Goal: Task Accomplishment & Management: Complete application form

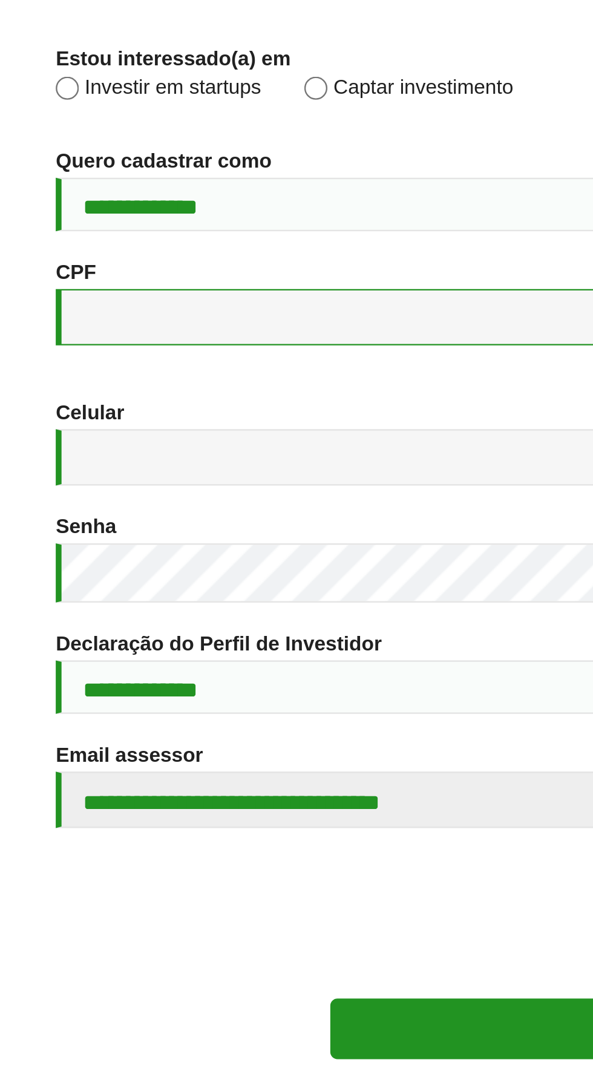
click at [82, 477] on input "CPF *" at bounding box center [155, 465] width 263 height 24
type input "**********"
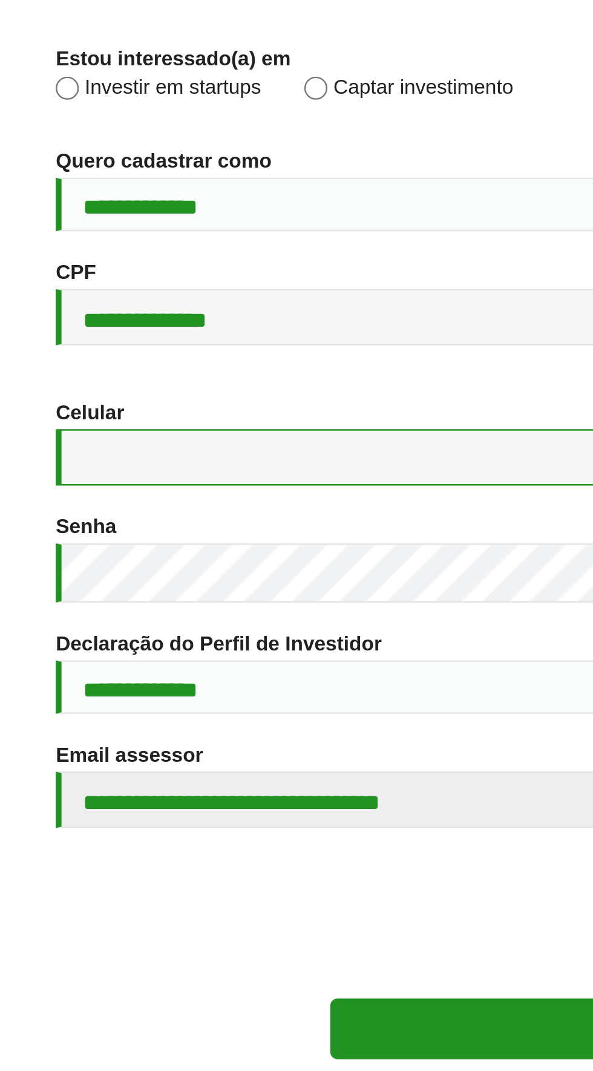
click at [89, 536] on input "Celular *" at bounding box center [155, 524] width 263 height 24
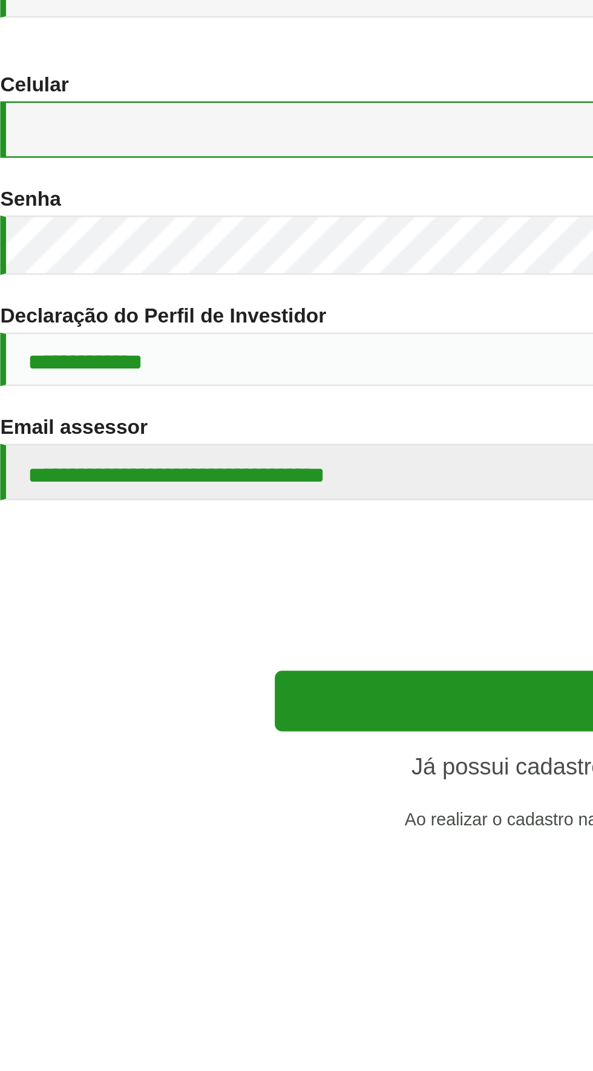
type input "**********"
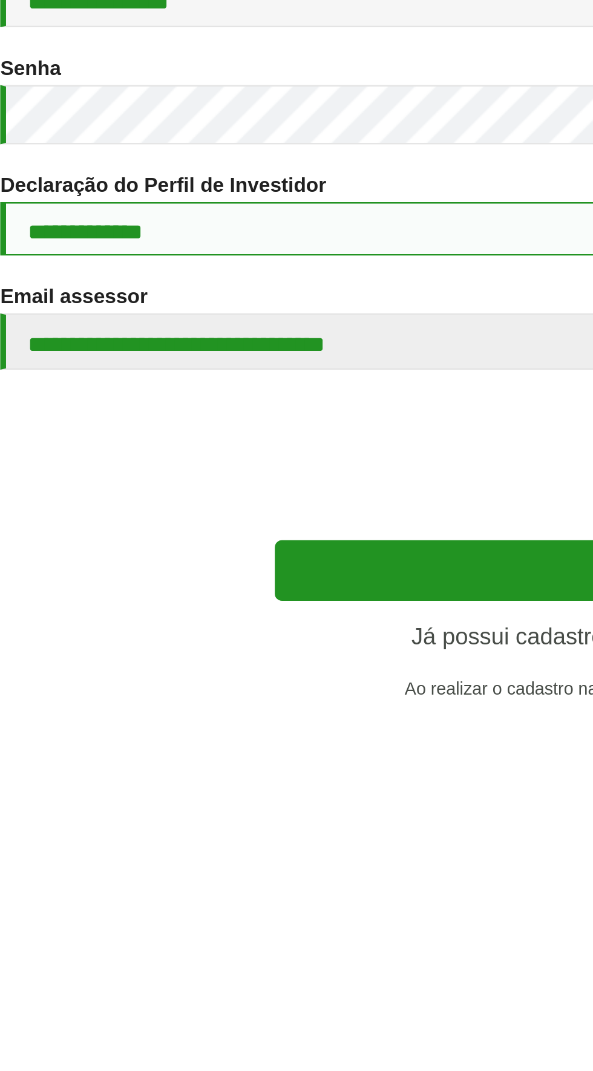
click at [103, 631] on select "**********" at bounding box center [296, 620] width 545 height 22
select select "***"
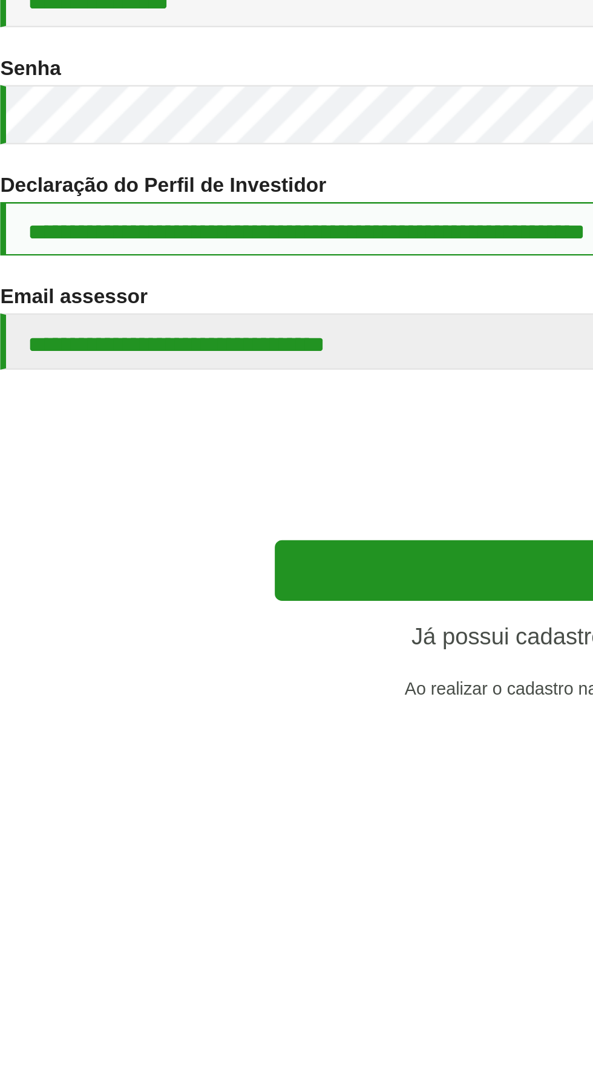
click at [24, 631] on select "**********" at bounding box center [296, 620] width 545 height 22
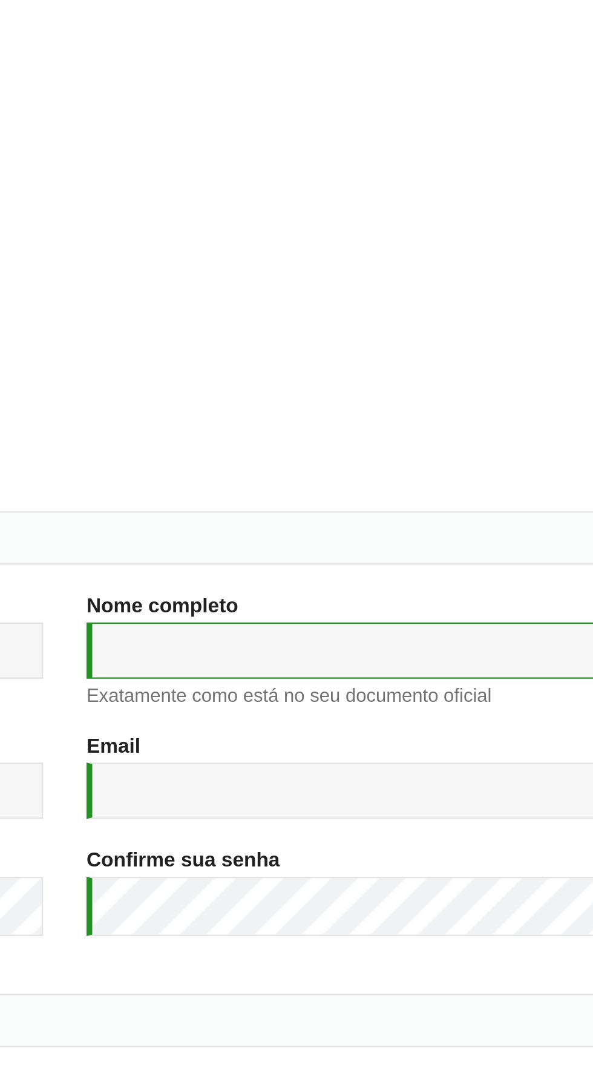
click at [328, 477] on input "Nome completo *" at bounding box center [437, 465] width 263 height 24
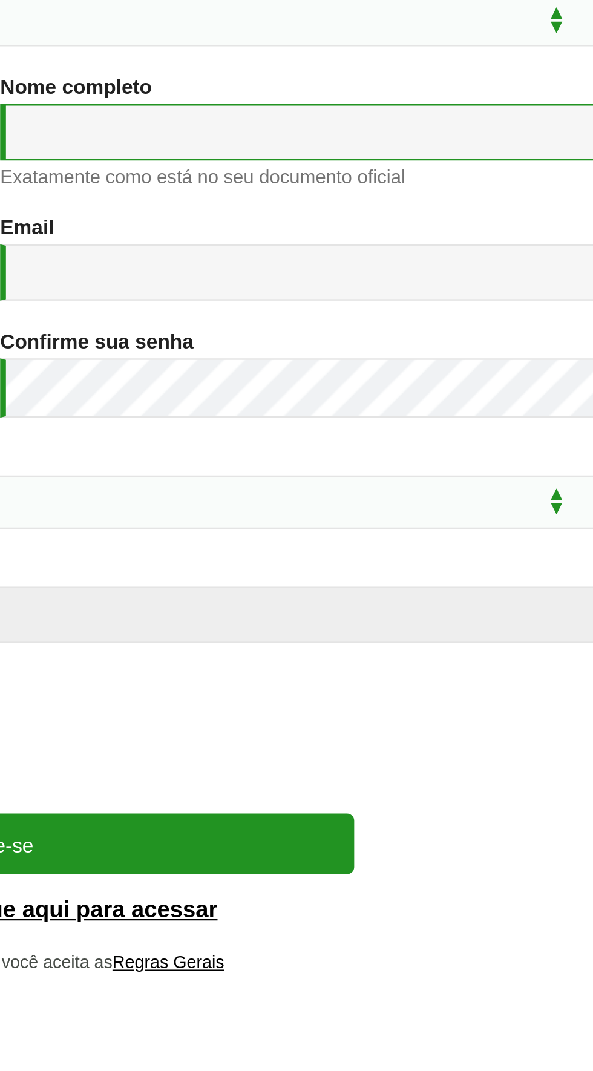
type input "**********"
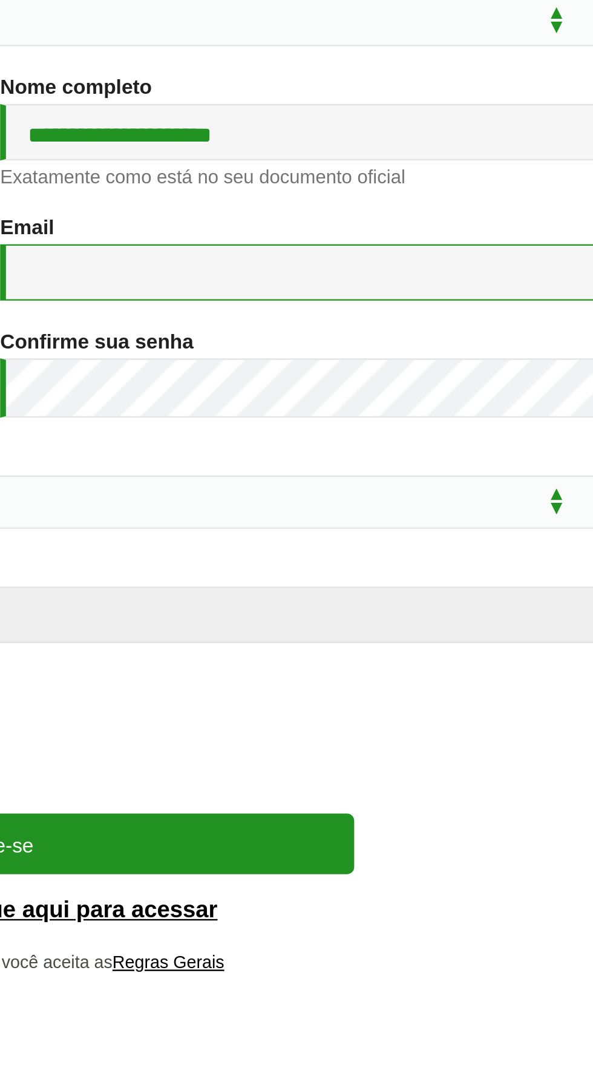
click at [468, 536] on input "Email *" at bounding box center [437, 524] width 263 height 24
type input "**********"
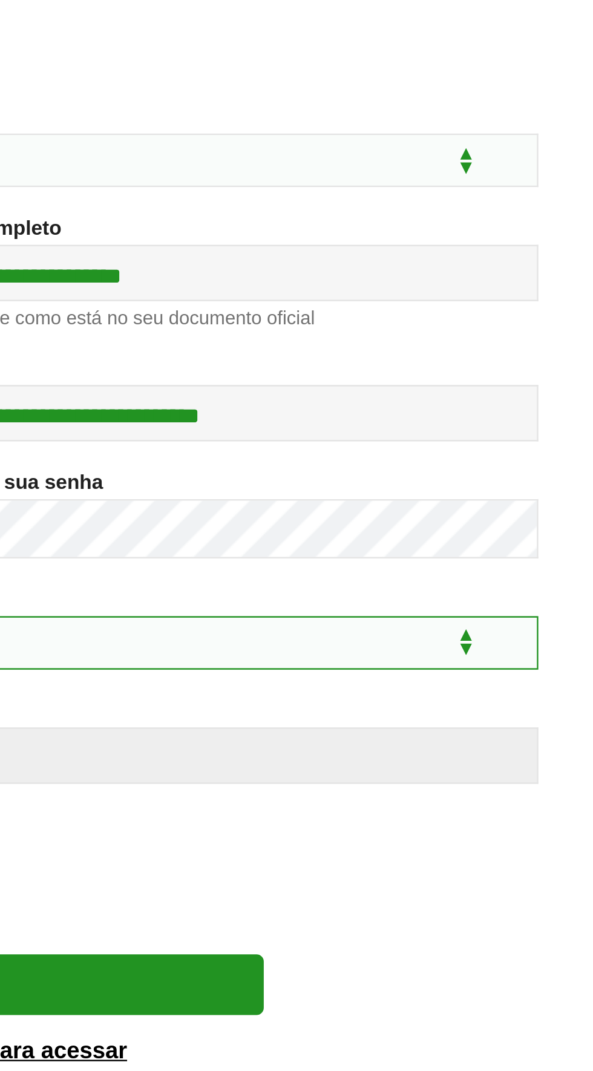
click at [537, 631] on select "**********" at bounding box center [296, 620] width 545 height 22
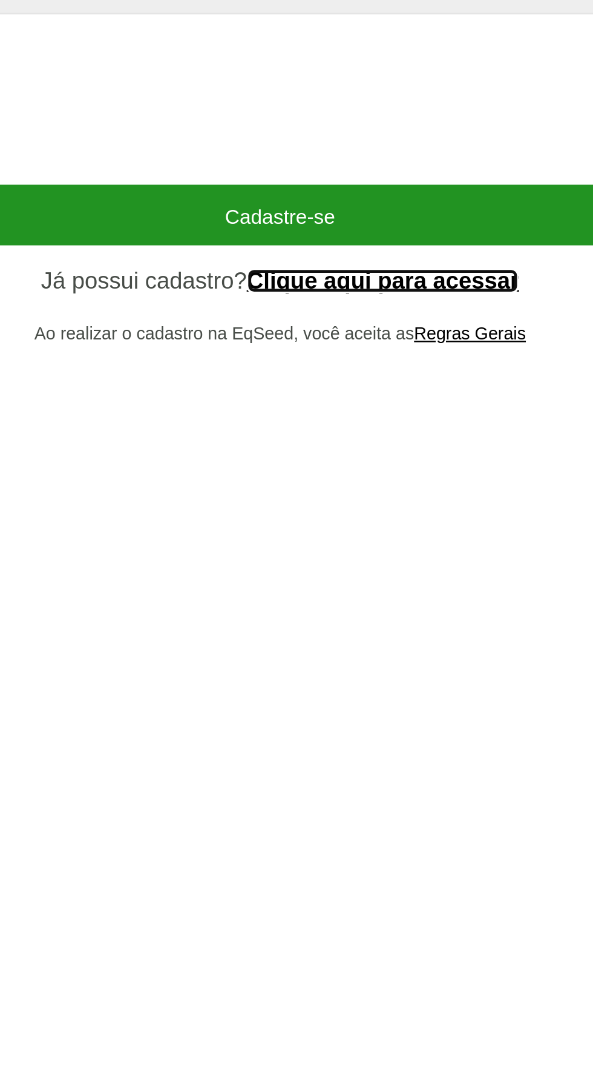
click at [369, 796] on link "Clique aqui para acessar" at bounding box center [340, 791] width 114 height 10
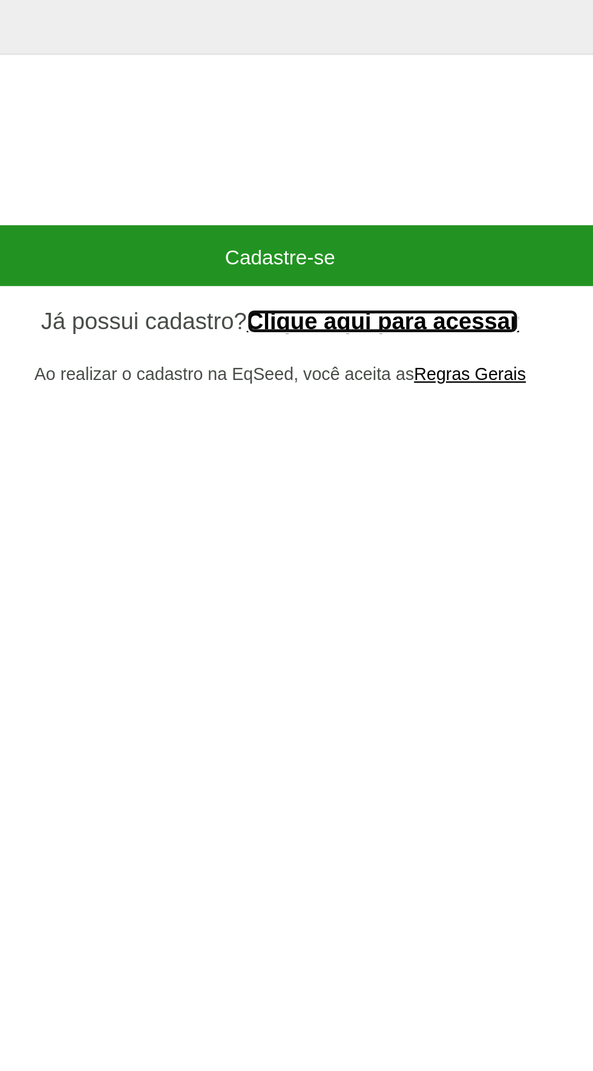
scroll to position [84, 0]
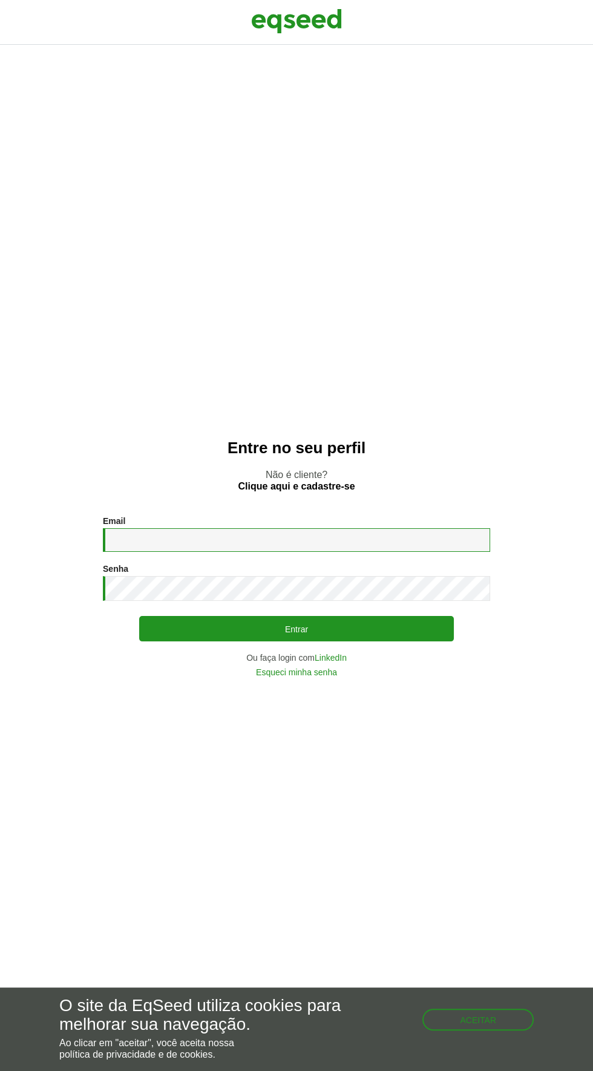
click at [290, 552] on input "Email *" at bounding box center [296, 540] width 387 height 24
type input "**********"
click at [139, 616] on button "Entrar" at bounding box center [296, 628] width 315 height 25
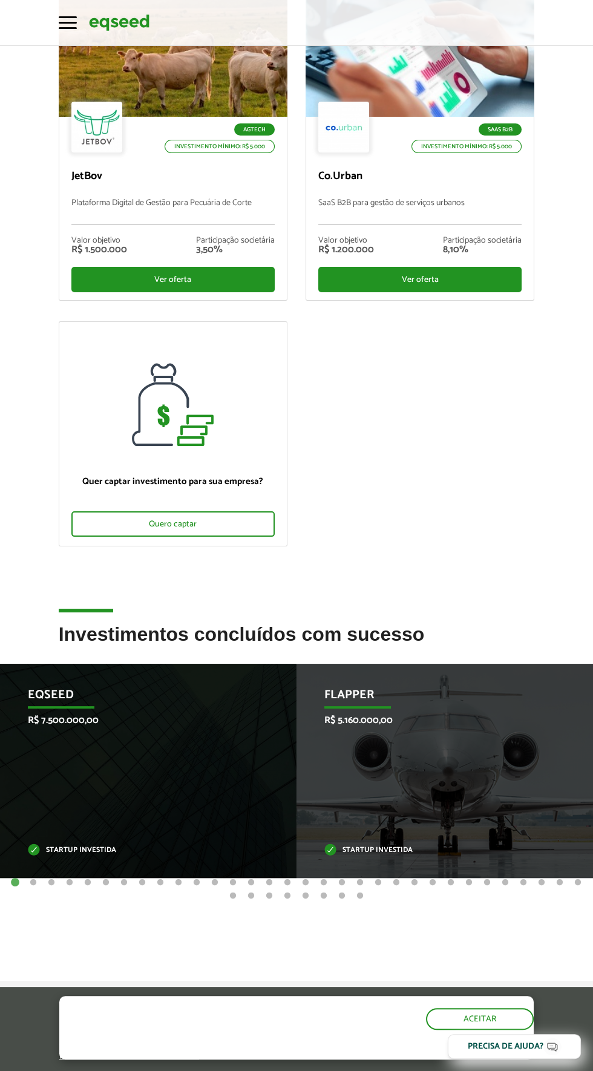
scroll to position [144, 0]
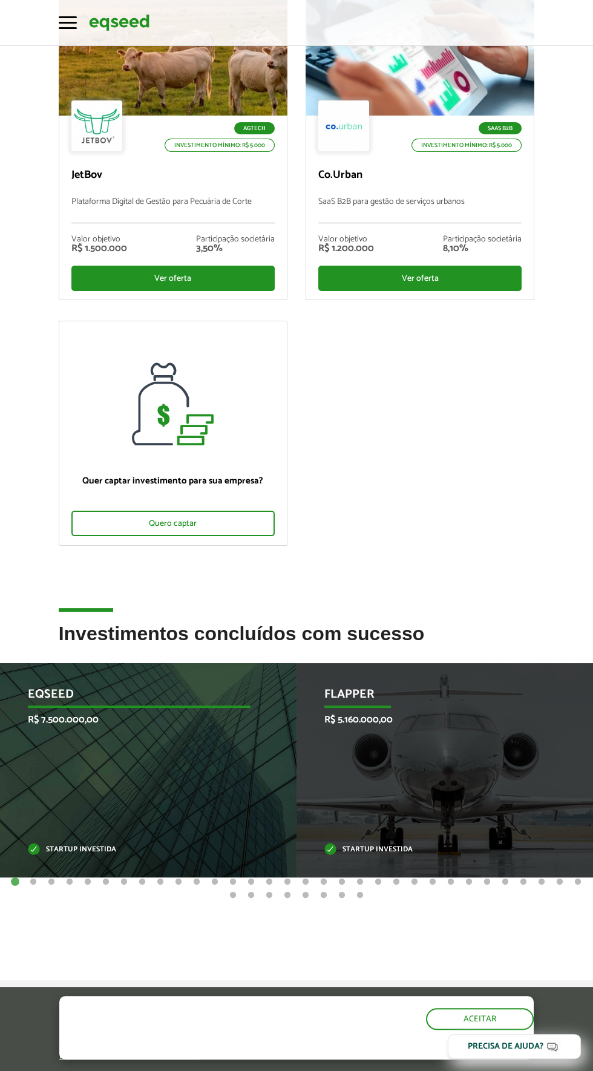
click at [156, 767] on div "EqSeed R$ 7.500.000,00 Startup investida" at bounding box center [139, 770] width 278 height 214
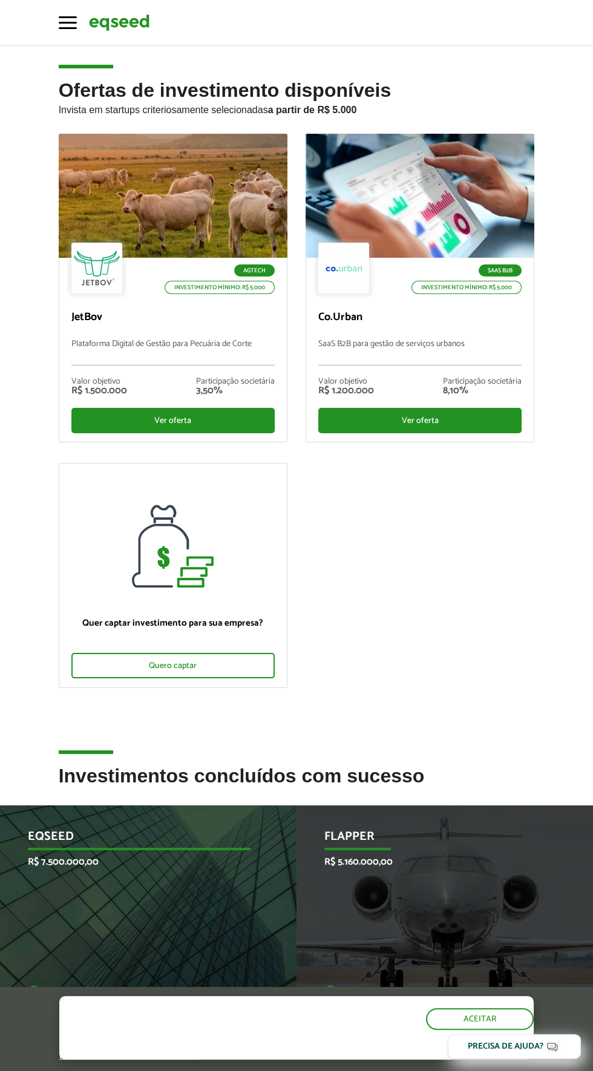
scroll to position [0, 0]
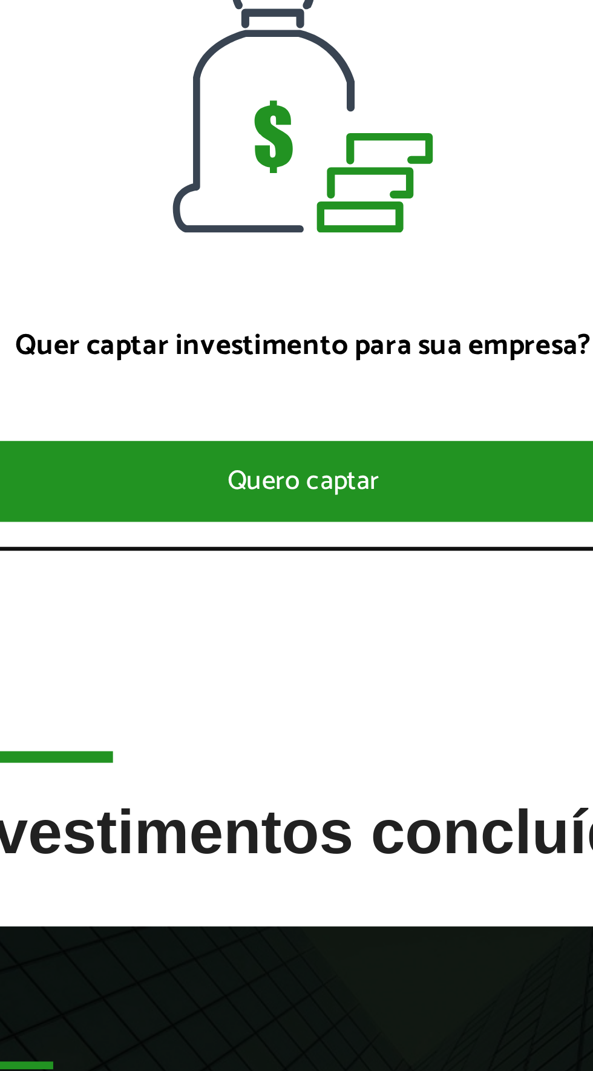
click at [197, 671] on div "Quero captar" at bounding box center [172, 667] width 203 height 25
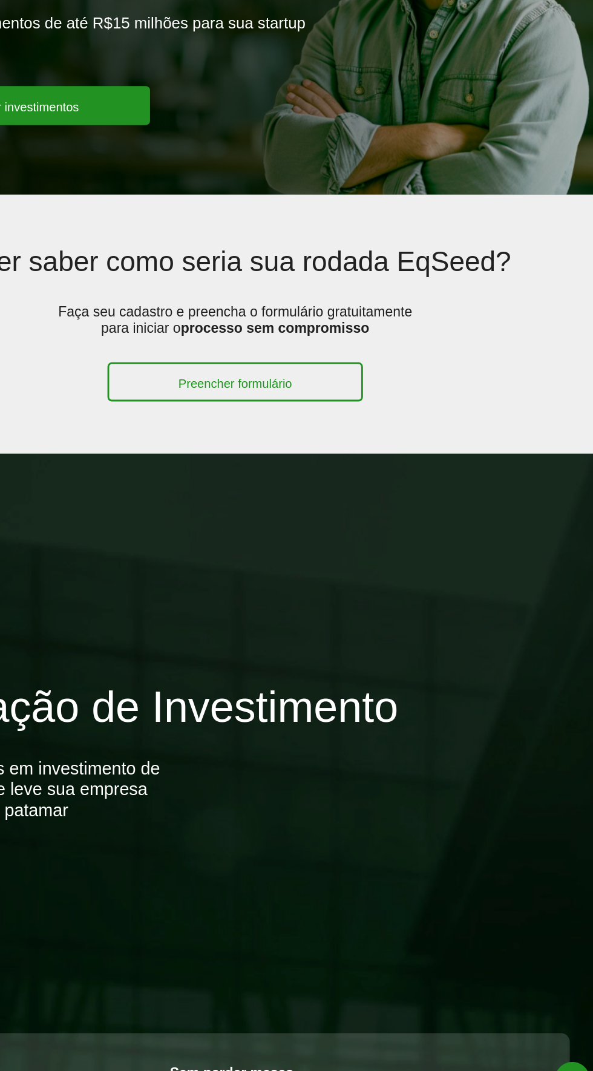
scroll to position [7, 0]
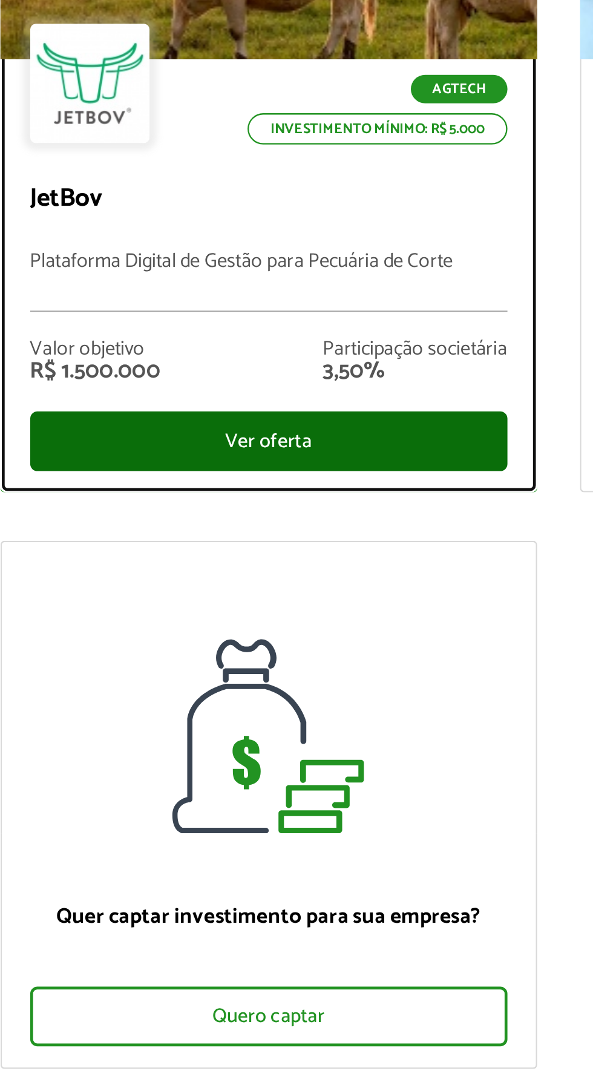
click at [216, 426] on div "Ver oferta" at bounding box center [172, 422] width 203 height 25
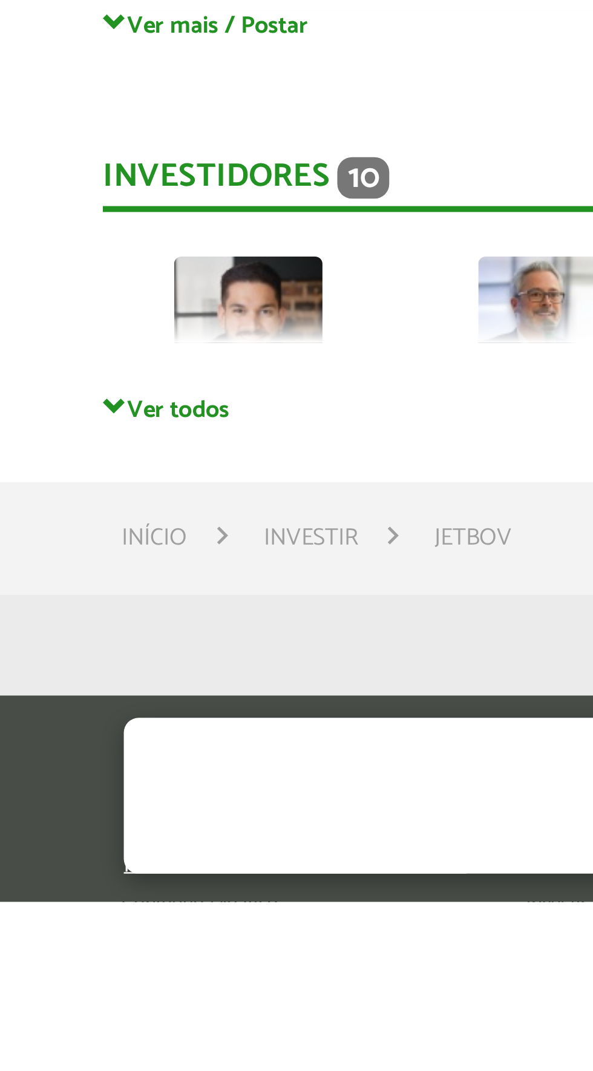
scroll to position [2478, 0]
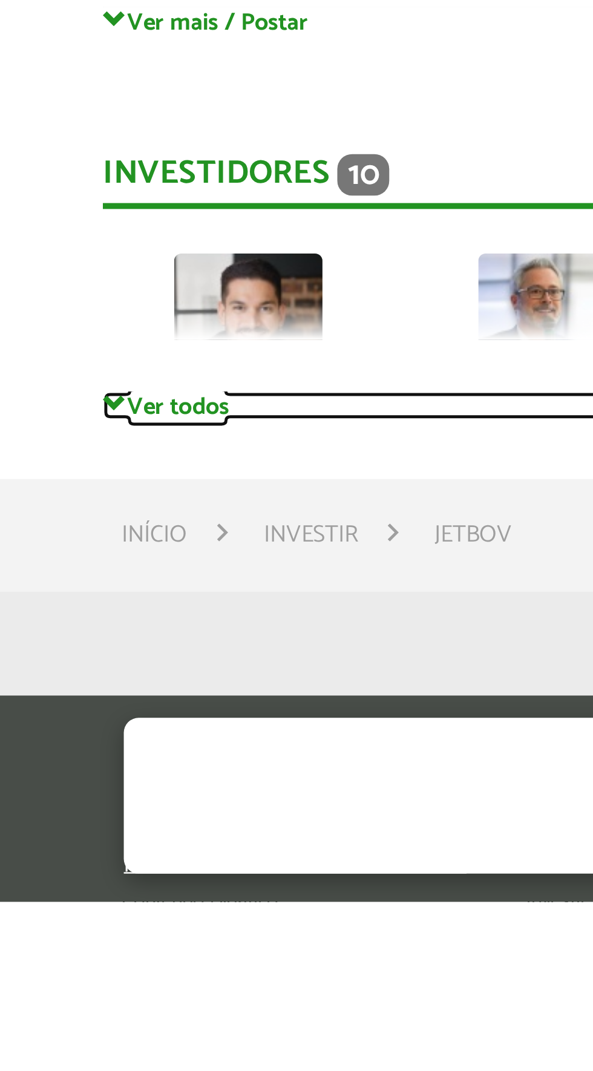
click at [73, 863] on link "Ver todos" at bounding box center [296, 868] width 491 height 11
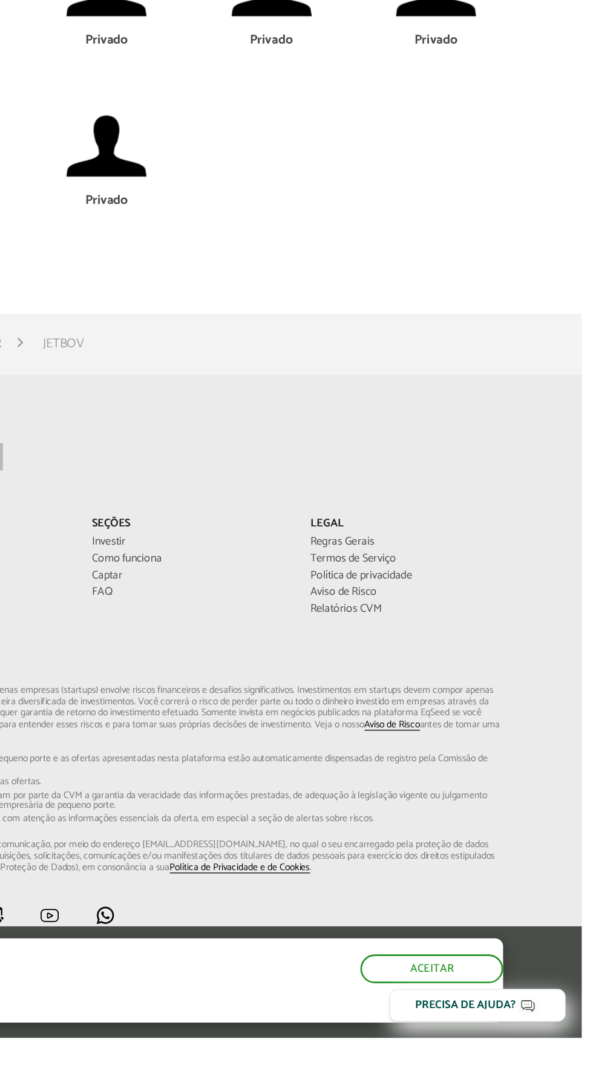
scroll to position [3191, 0]
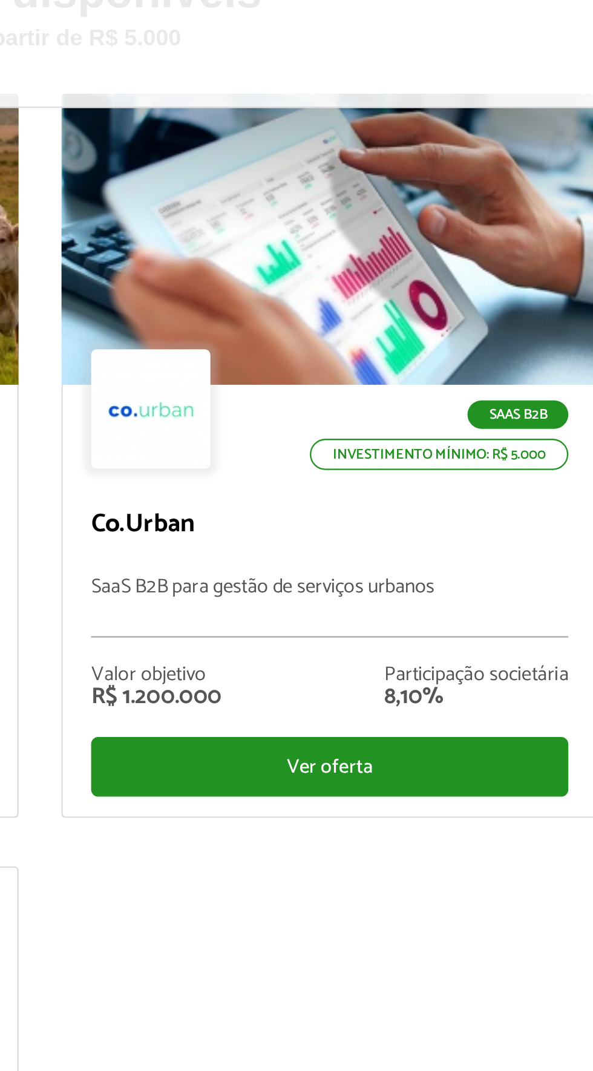
scroll to position [91, 0]
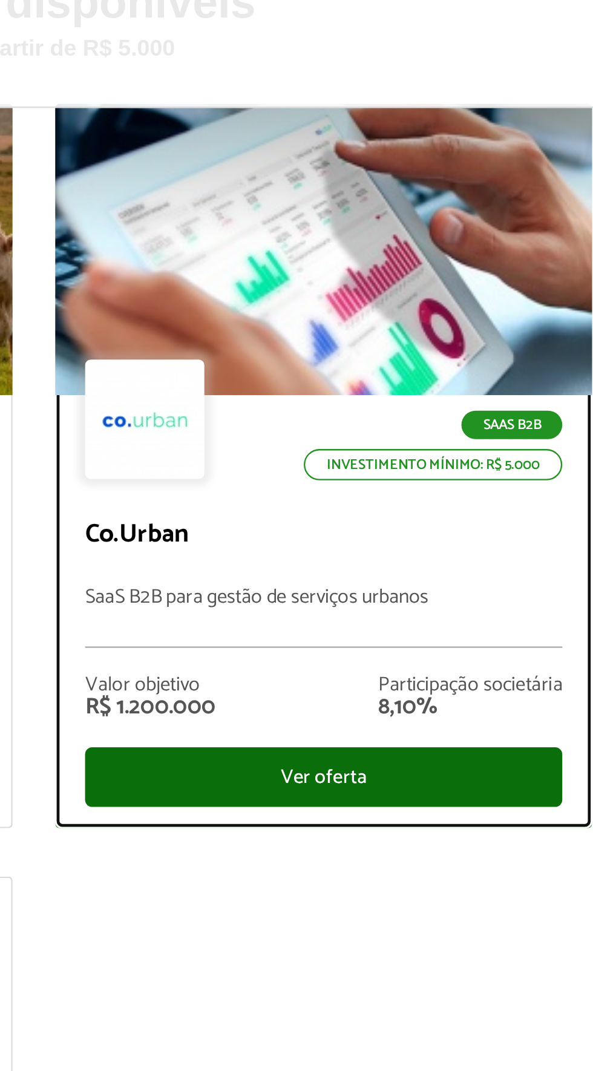
click at [455, 330] on div "Ver oferta" at bounding box center [419, 330] width 203 height 25
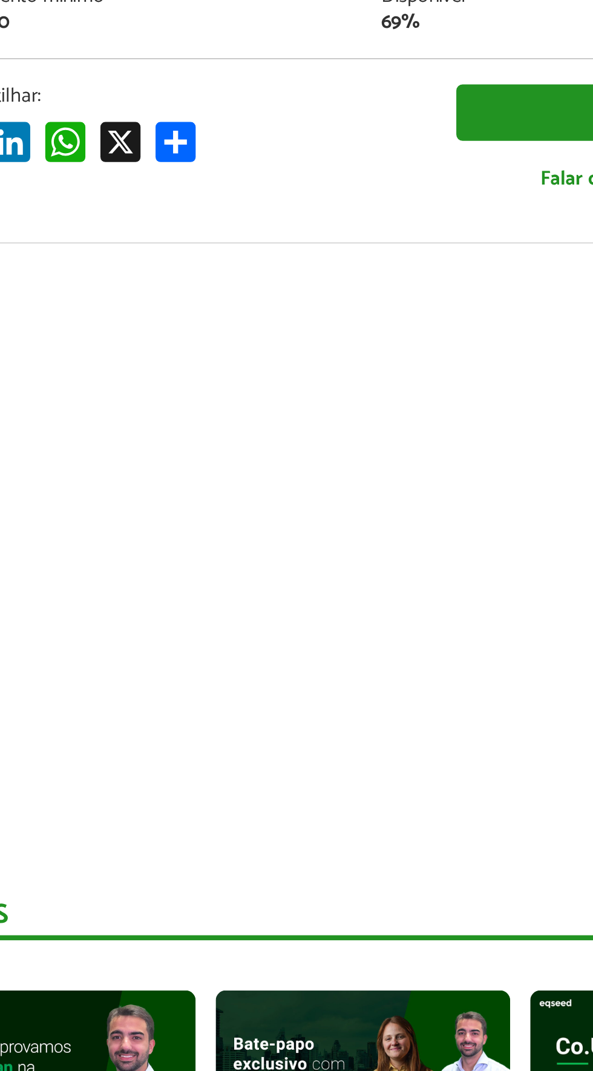
click at [292, 639] on iframe at bounding box center [297, 645] width 436 height 245
click at [312, 640] on iframe at bounding box center [297, 645] width 436 height 245
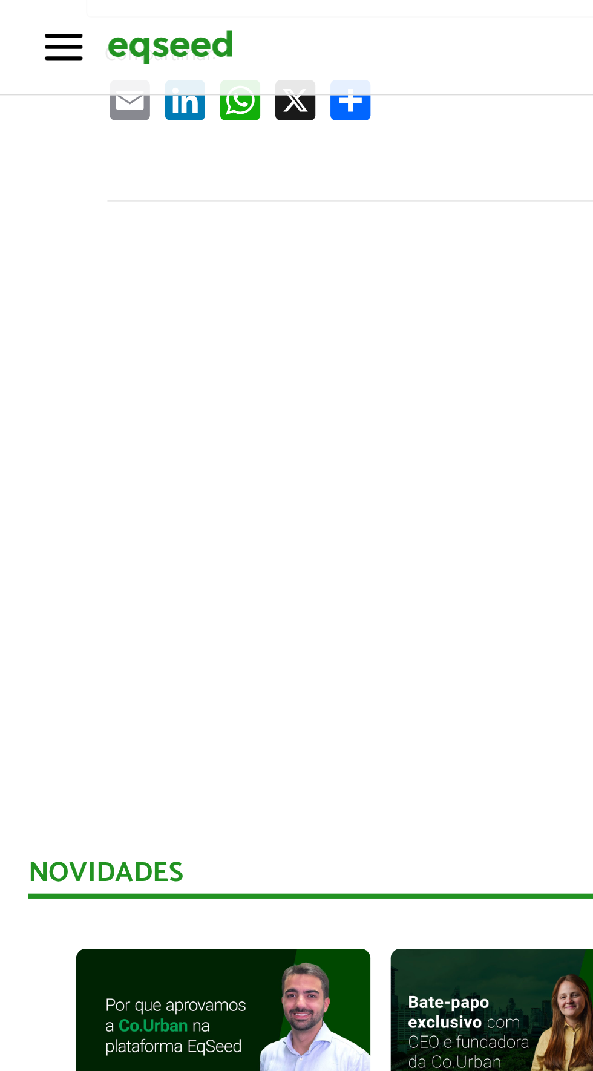
scroll to position [398, 0]
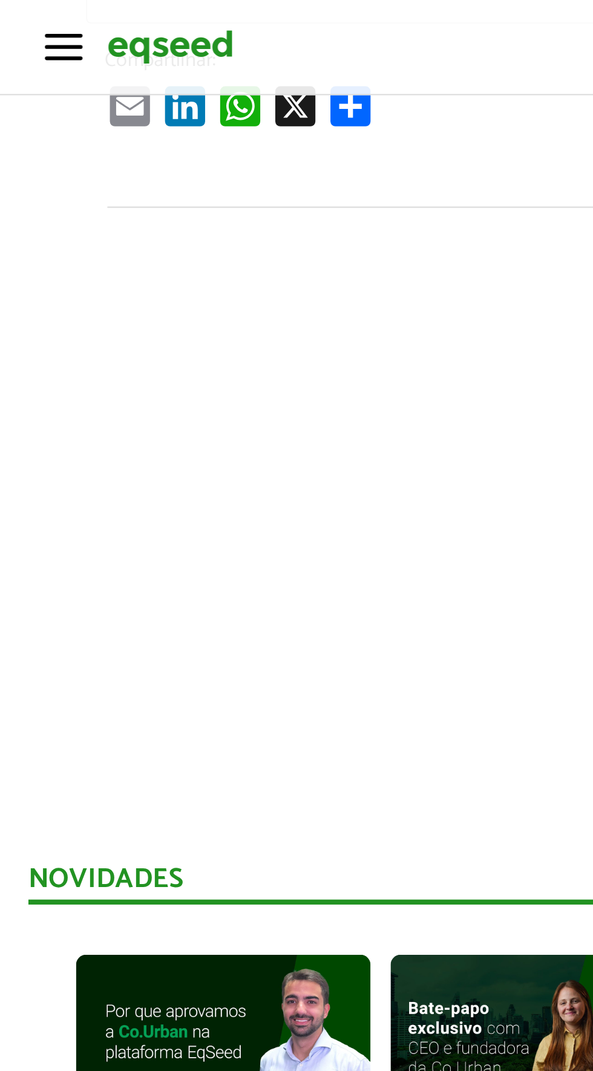
click at [145, 351] on iframe at bounding box center [297, 247] width 436 height 245
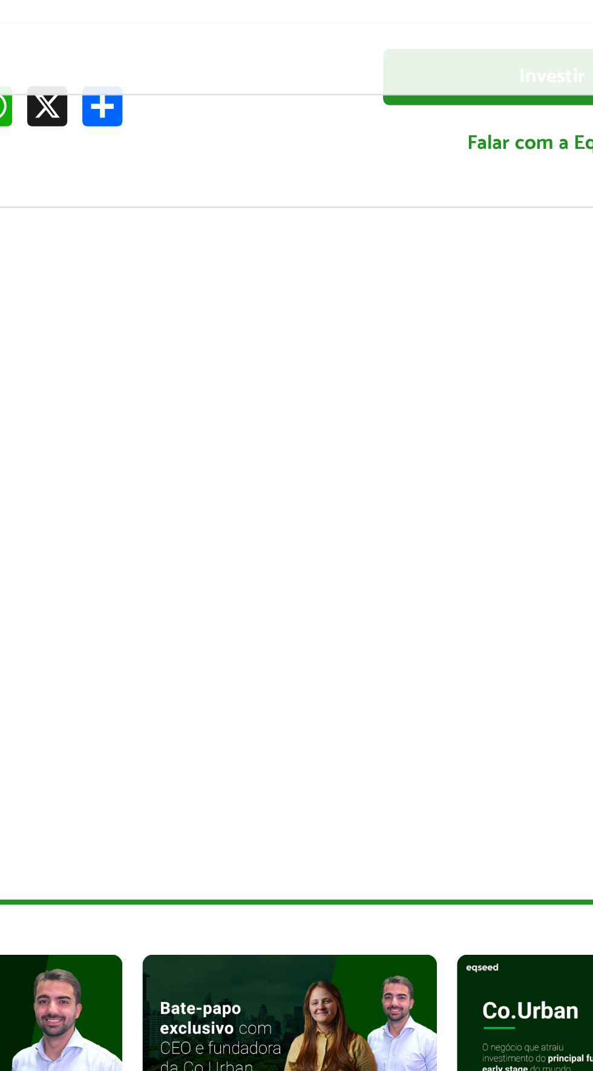
click at [301, 252] on iframe at bounding box center [297, 247] width 436 height 245
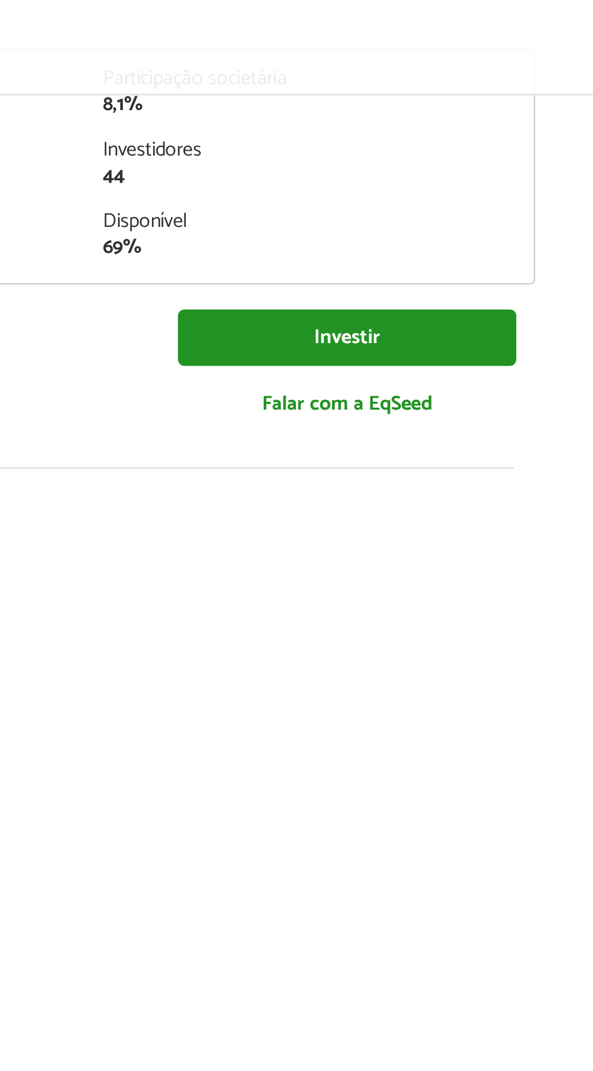
scroll to position [220, 0]
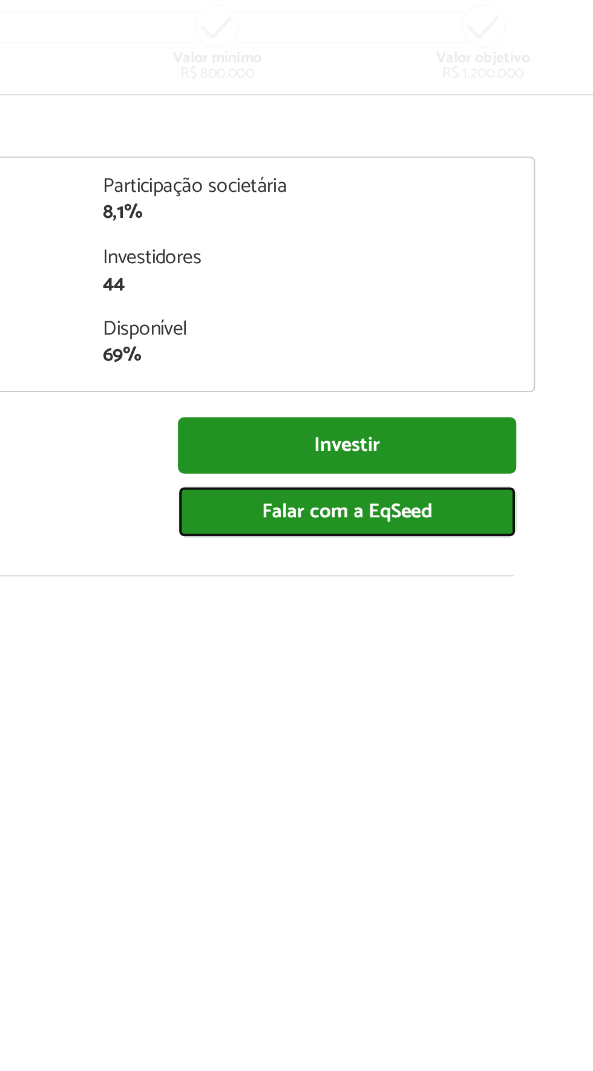
click at [447, 247] on link "Falar com a EqSeed" at bounding box center [423, 247] width 163 height 25
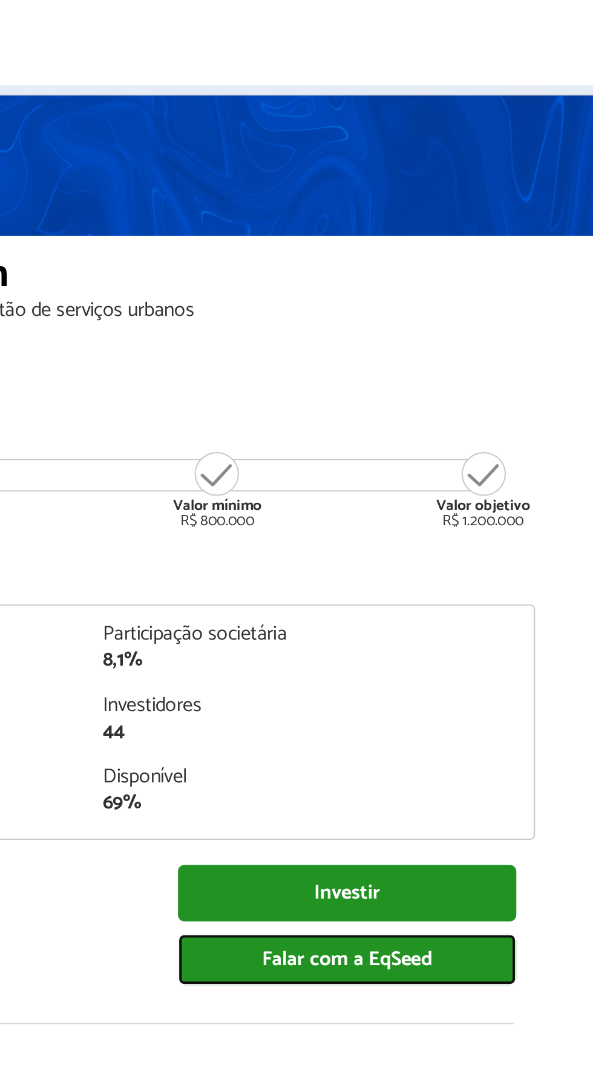
scroll to position [0, 0]
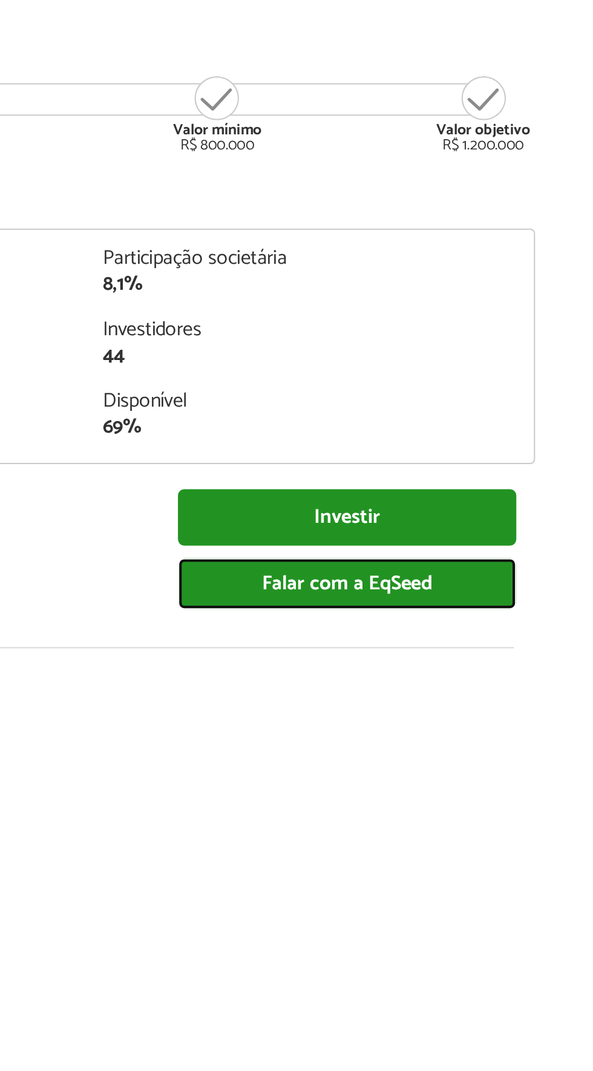
click at [471, 470] on link "Falar com a EqSeed" at bounding box center [423, 467] width 163 height 25
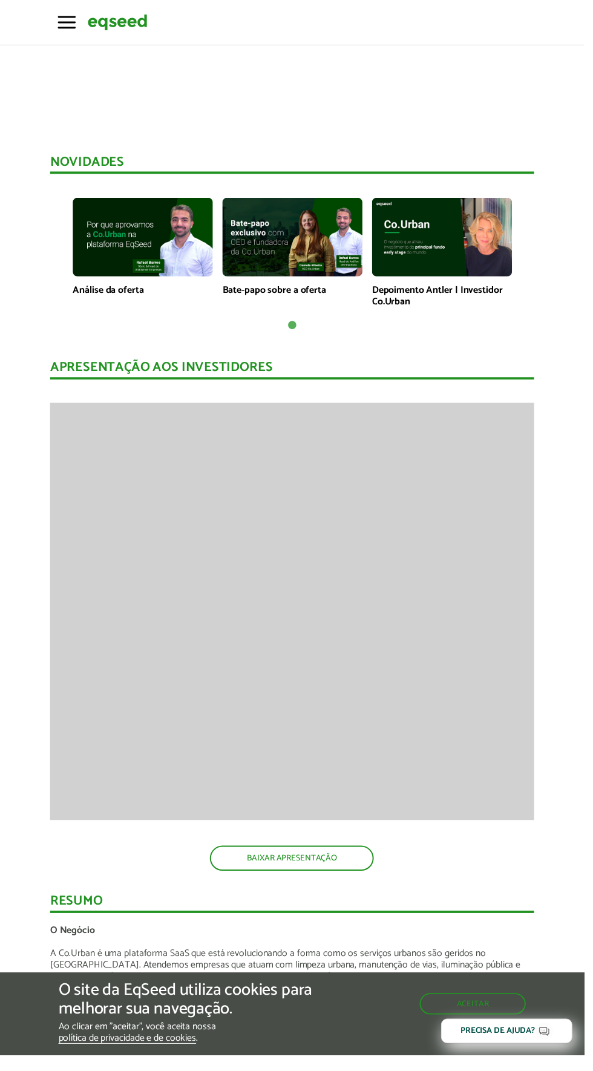
scroll to position [695, 0]
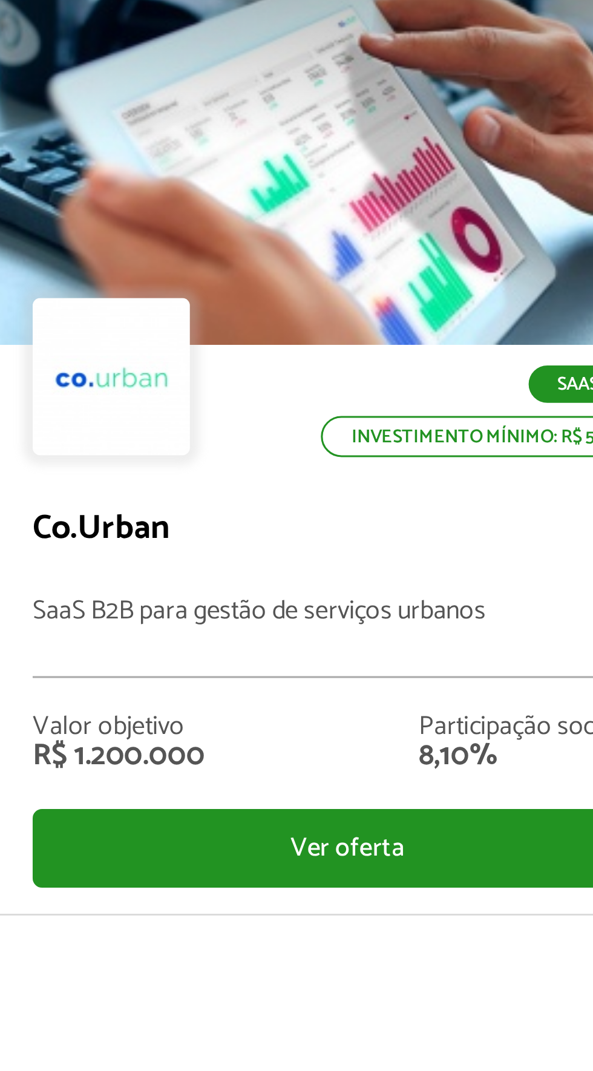
scroll to position [91, 0]
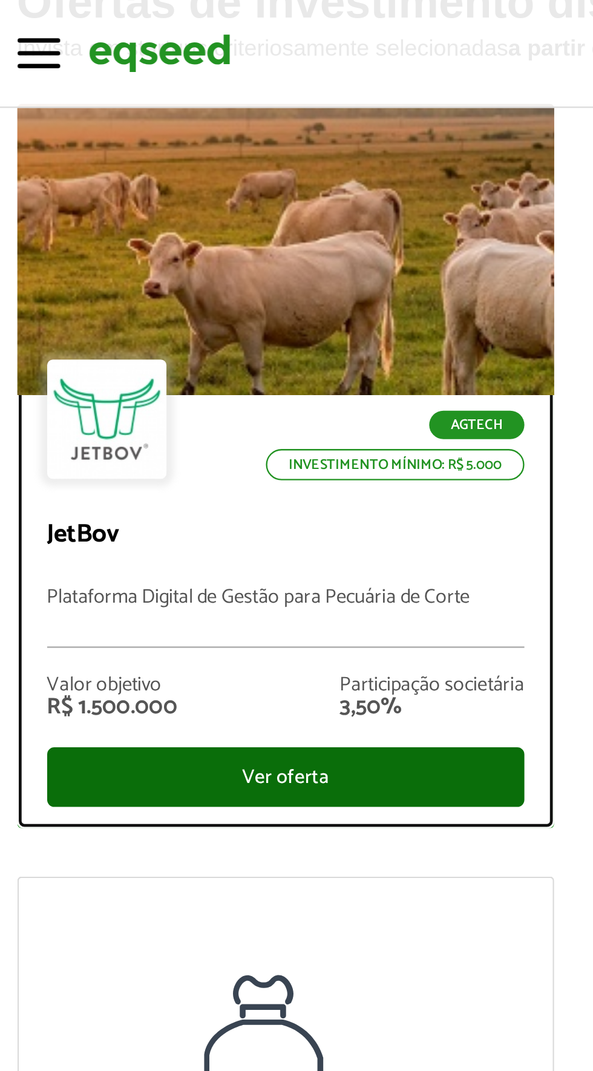
click at [220, 339] on div "Ver oferta" at bounding box center [172, 330] width 203 height 25
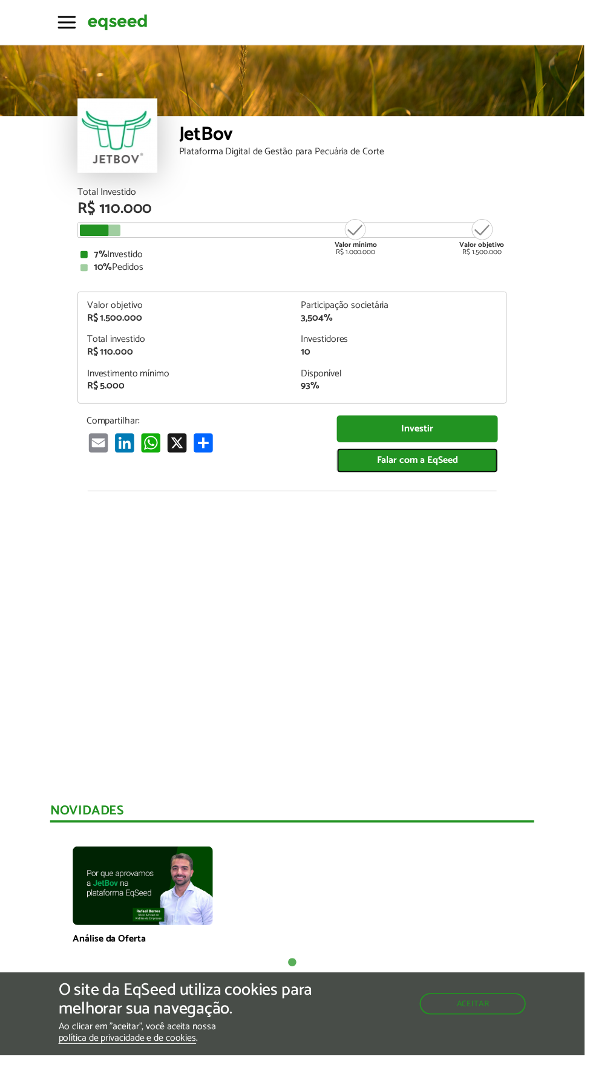
click at [437, 472] on link "Falar com a EqSeed" at bounding box center [423, 467] width 163 height 25
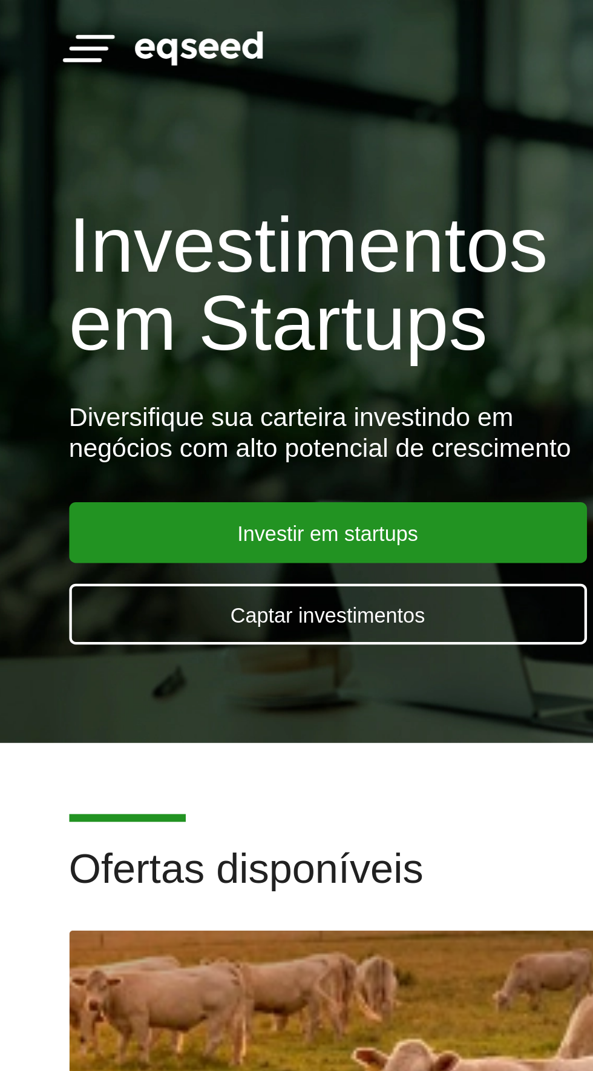
click at [70, 22] on span "button" at bounding box center [68, 23] width 18 height 2
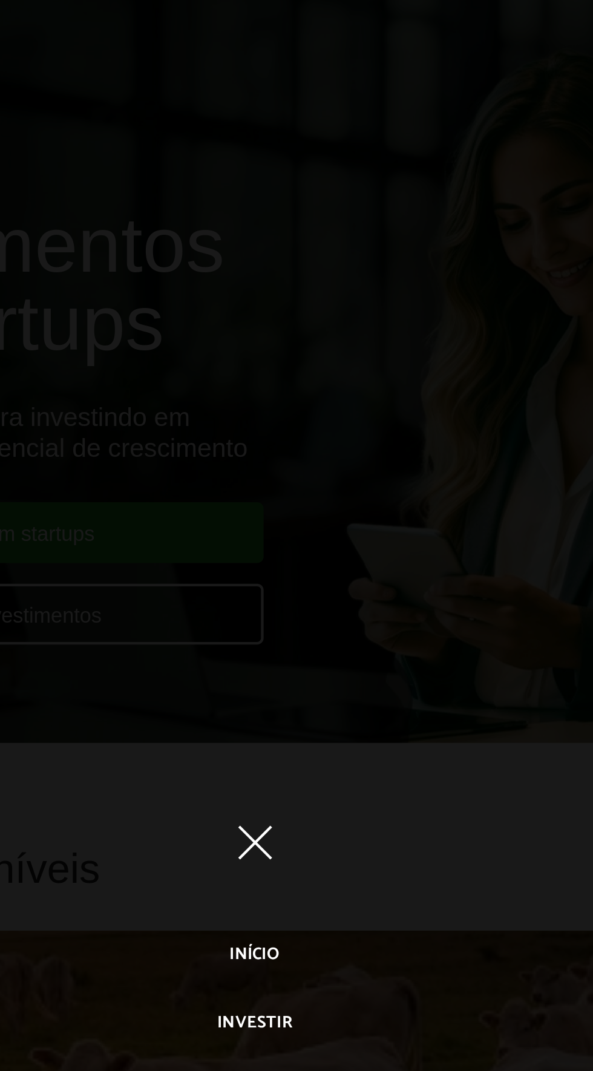
click at [292, 405] on button "Toggle navigation" at bounding box center [296, 394] width 21 height 21
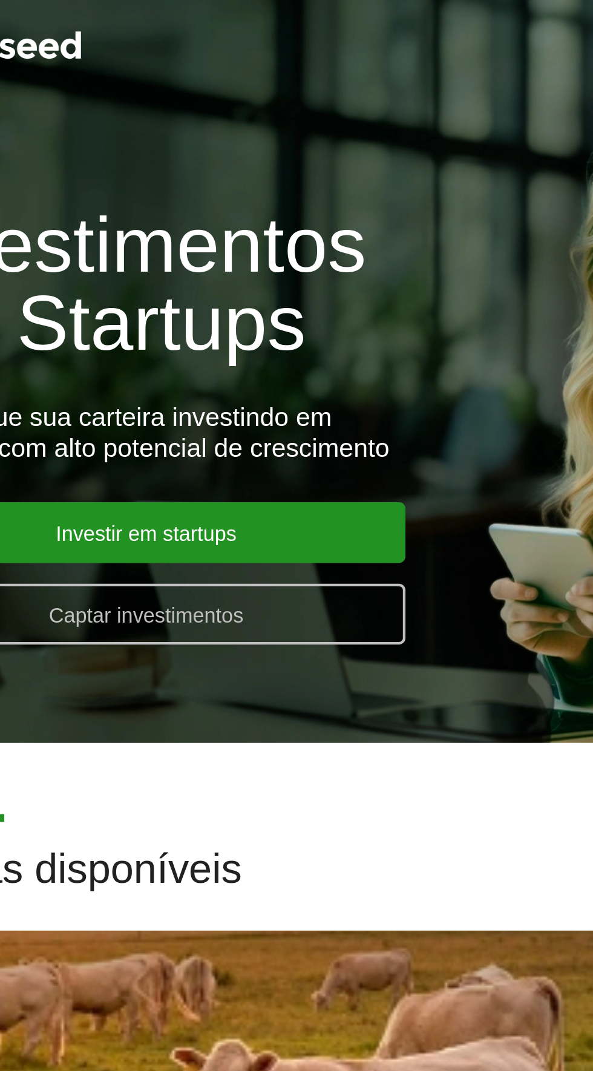
click at [232, 292] on link "Captar investimentos" at bounding box center [180, 287] width 242 height 28
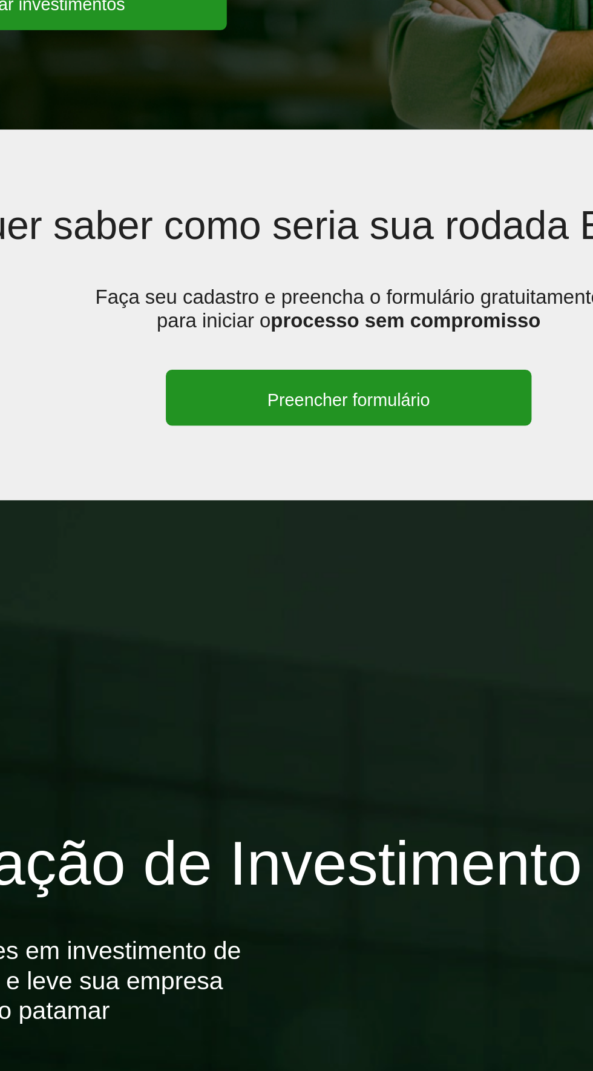
click at [316, 428] on link "Preencher formulário" at bounding box center [297, 426] width 179 height 27
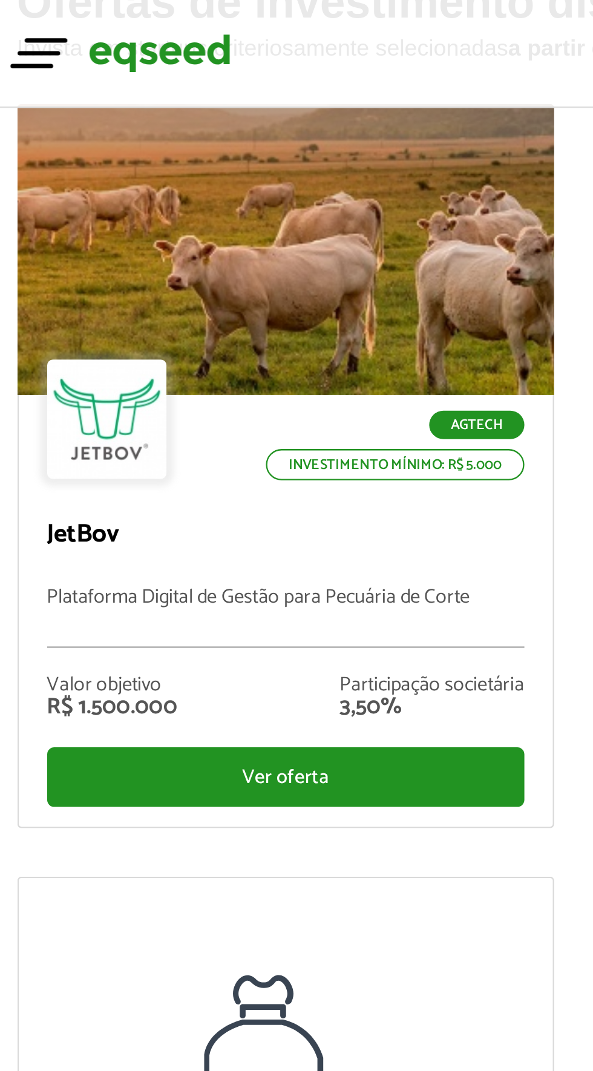
click at [68, 20] on button "Toggle navigation" at bounding box center [68, 21] width 18 height 21
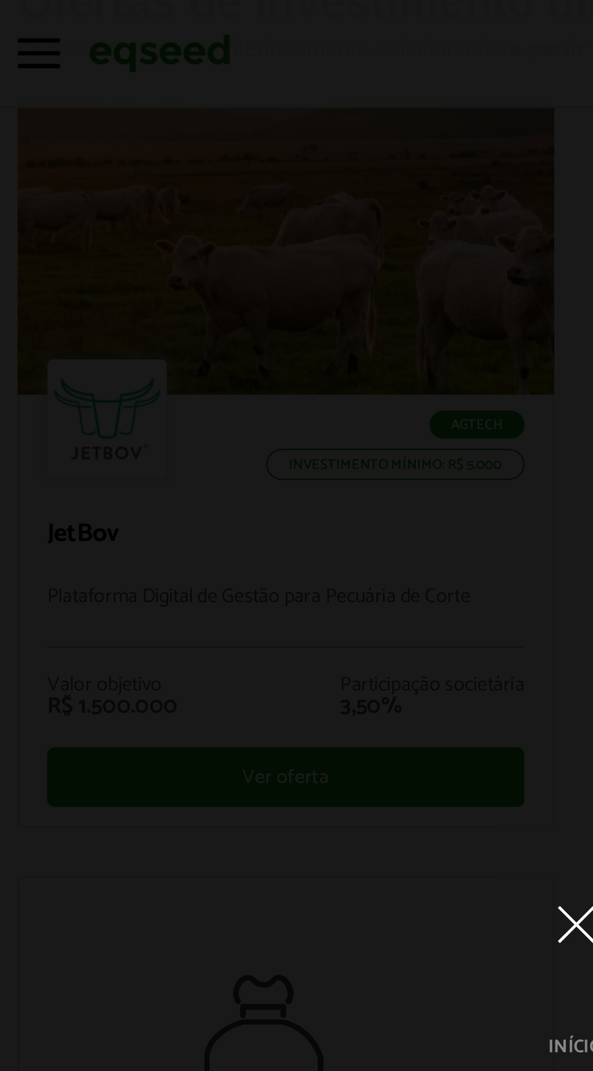
click at [297, 402] on button "Toggle navigation" at bounding box center [296, 394] width 21 height 21
